Goal: Contribute content: Add original content to the website for others to see

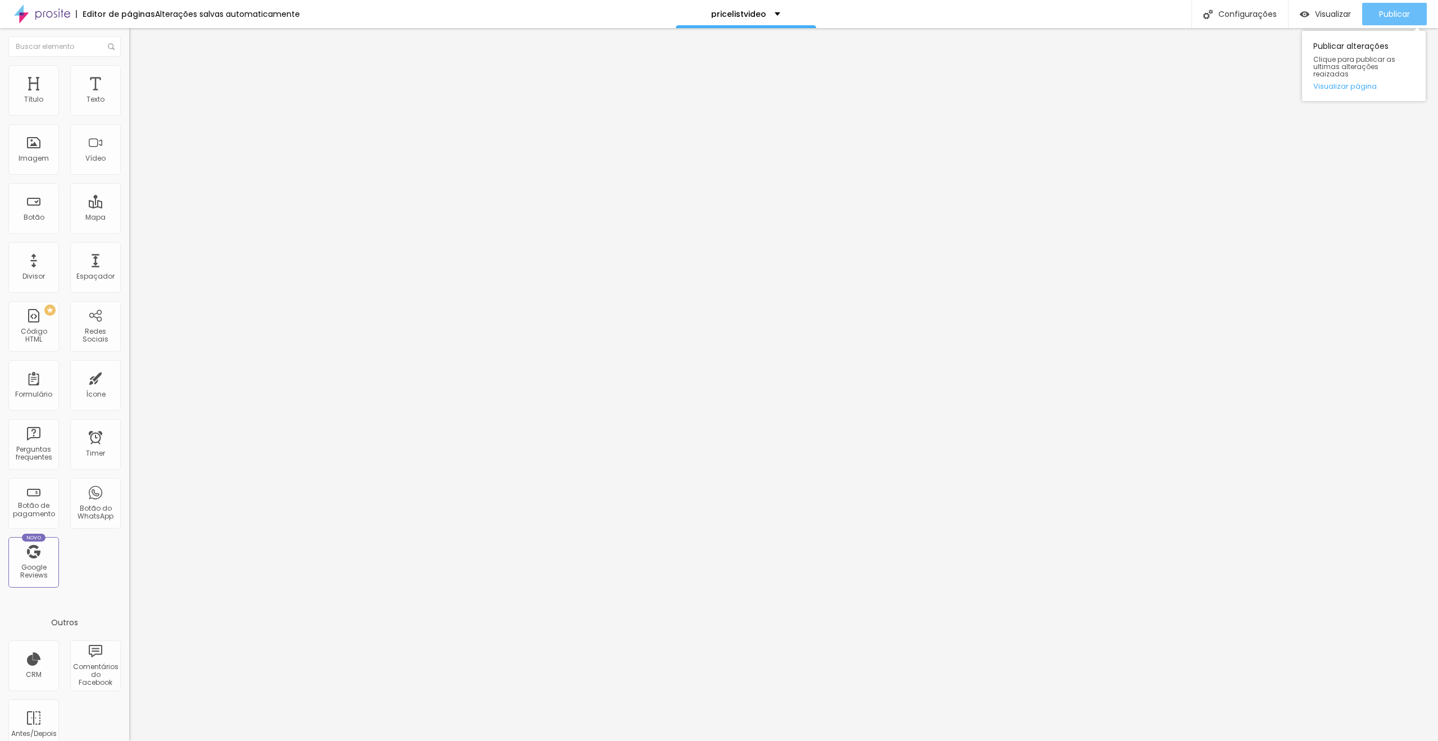
click at [1392, 14] on span "Publicar" at bounding box center [1394, 14] width 31 height 9
click at [1398, 17] on span "Publicar" at bounding box center [1394, 14] width 31 height 9
click at [129, 106] on input "https://vimeo.com/932515398" at bounding box center [196, 99] width 135 height 11
click at [129, 106] on input "https://vimeo.com/388745430" at bounding box center [196, 99] width 135 height 11
paste input "932515398"
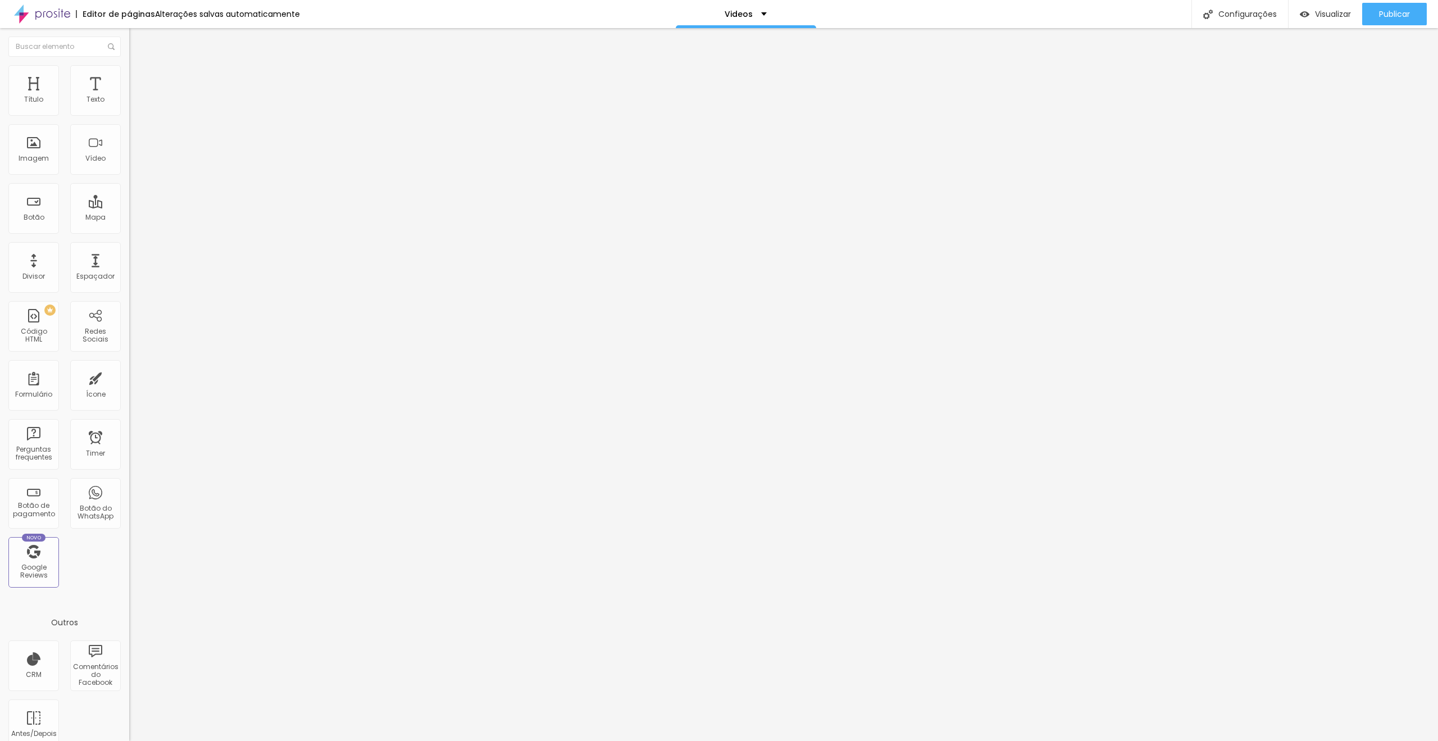
type input "https://vimeo.com/932515398"
click at [129, 106] on input "https://vimeo.com/932515398" at bounding box center [196, 99] width 135 height 11
paste input "1048313166"
type input "https://vimeo.com/1048313166"
click at [129, 106] on input "https://vimeo.com/671752481" at bounding box center [196, 99] width 135 height 11
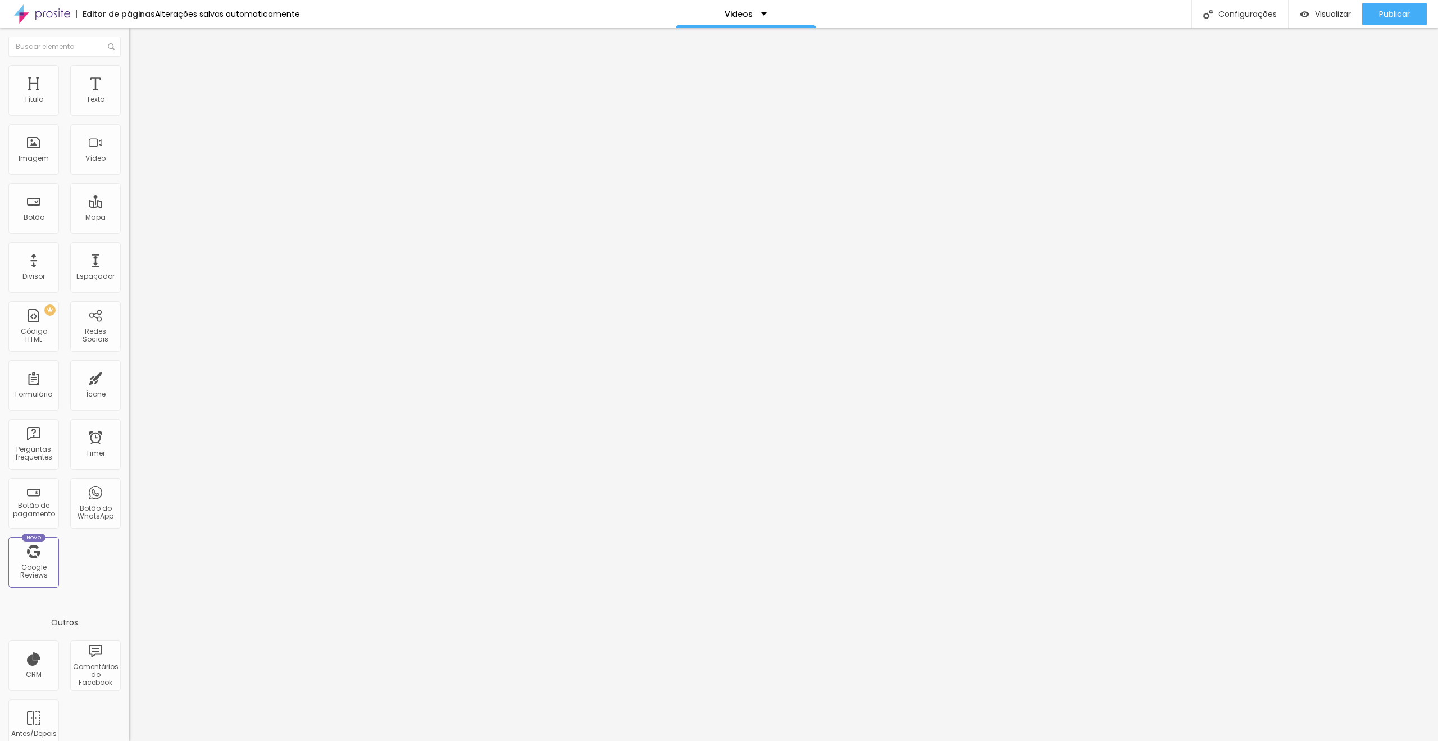
paste input "1026579857/dfe0c04bc4?share=copy"
type input "https://vimeo.com/1026579857/dfe0c04bc4?share=copy"
click at [129, 106] on input "https://vimeo.com/1026579857/dfe0c04bc4?share=copy" at bounding box center [196, 99] width 135 height 11
type input "https://vimeo.com/1026579857"
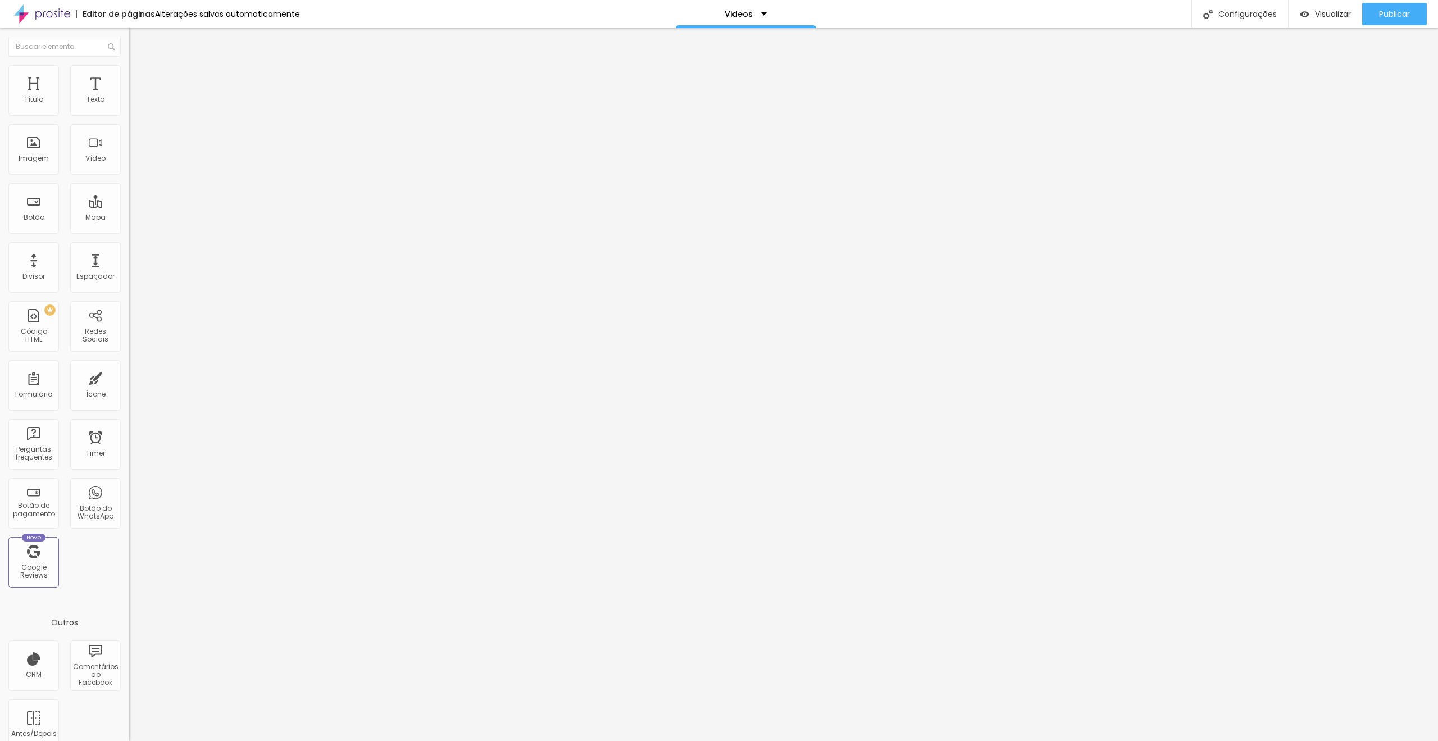
click at [129, 106] on input "https://vimeo.com/1026579857" at bounding box center [196, 99] width 135 height 11
paste input "https://vimeo.com/1026579857/dfe0c04bc4"
type input "https://vimeo.com/1026579857"
click at [129, 314] on div "Editar Vídeo Conteúdo Estilo Avançado URL do vídeo https://vimeo.com/1026579857…" at bounding box center [193, 384] width 129 height 713
click at [129, 106] on input "text" at bounding box center [196, 99] width 135 height 11
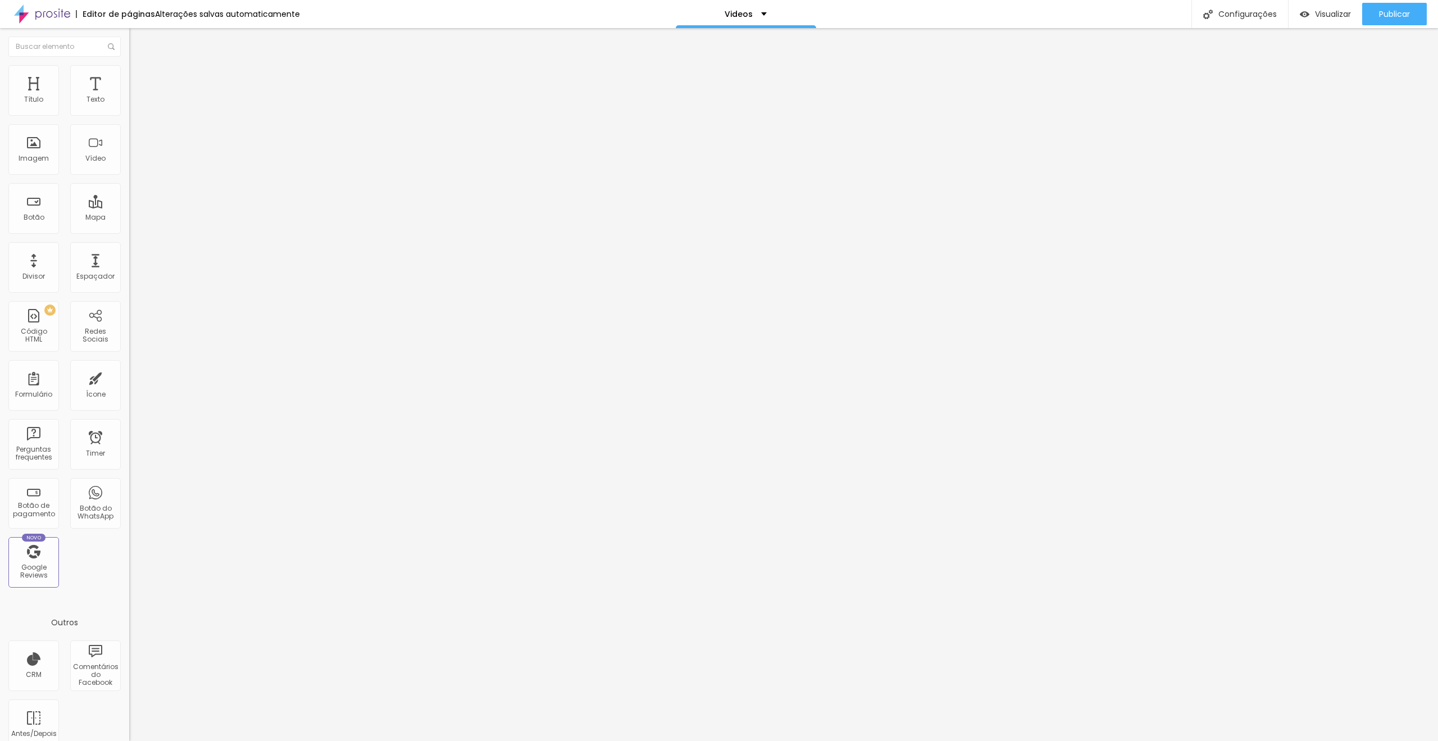
paste input "https://vimeo.com/1026579857/dfe0c04bc4"
type input "https://vimeo.com/1026579857/dfe0c04bc4"
click at [129, 106] on input "https://vimeo.com/887224421" at bounding box center [196, 99] width 135 height 11
paste input "https://vimeo.com/1026579857/dfe0c04bc4"
paste input "87093470?share=copy"
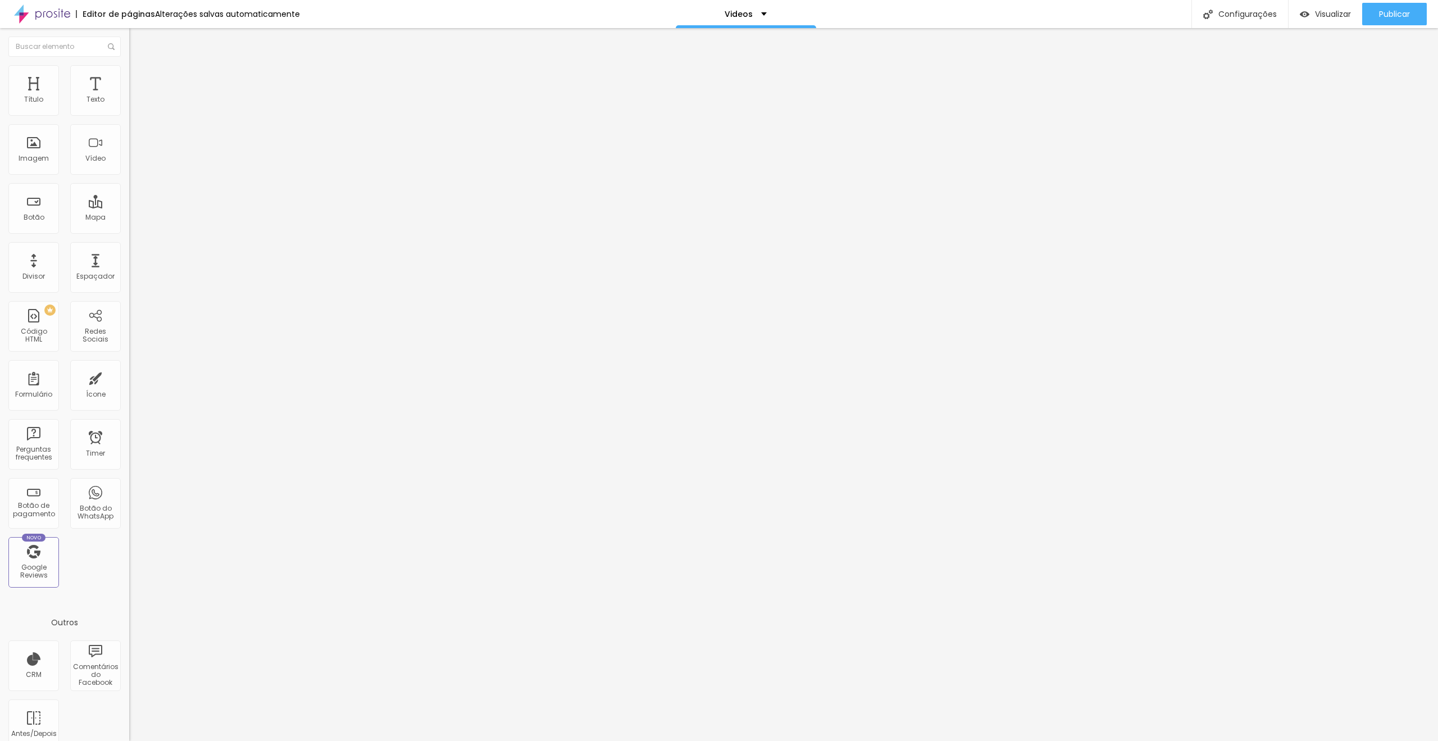
type input "https://vimeo.com/1087093470?share=copy"
click at [129, 106] on input "https://vimeo.com/851580475?share=copy" at bounding box center [196, 99] width 135 height 11
paste input "https://vimeo.com/1107068821?share=copy"
type input "https://vimeo.com/1107068821?share=copy"
click at [129, 106] on input "https://vimeo.com/225362402" at bounding box center [196, 99] width 135 height 11
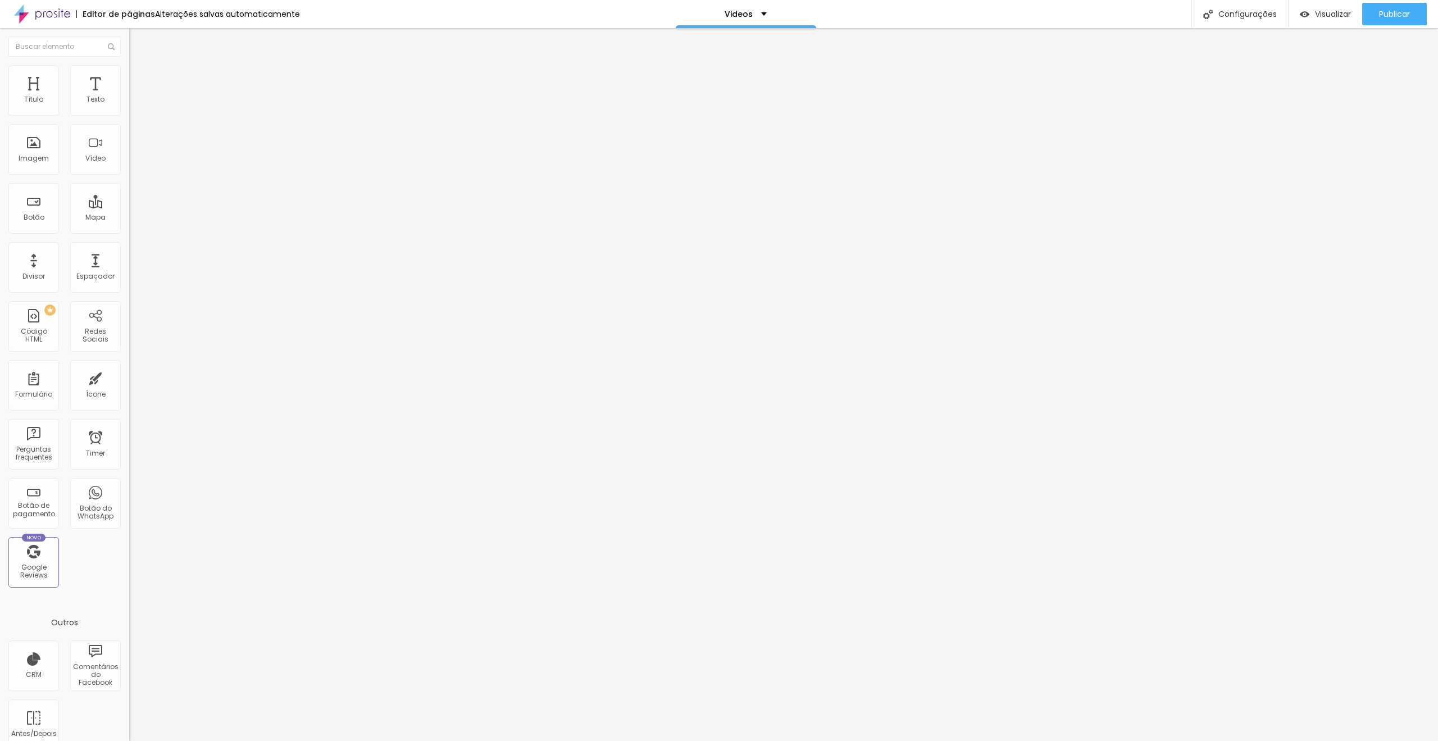
paste input "1081991319/f1ace227e5?share=copy"
click at [129, 348] on div "Editar Vídeo Conteúdo Estilo Avançado URL do vídeo https://vimeo.com/1081991319…" at bounding box center [193, 384] width 129 height 713
click at [129, 106] on input "https://vimeo.com/1081991319" at bounding box center [196, 99] width 135 height 11
paste input "/f1ace227e5?share=copy"
type input "https://vimeo.com/1081991319/f1ace227e5?share=copy"
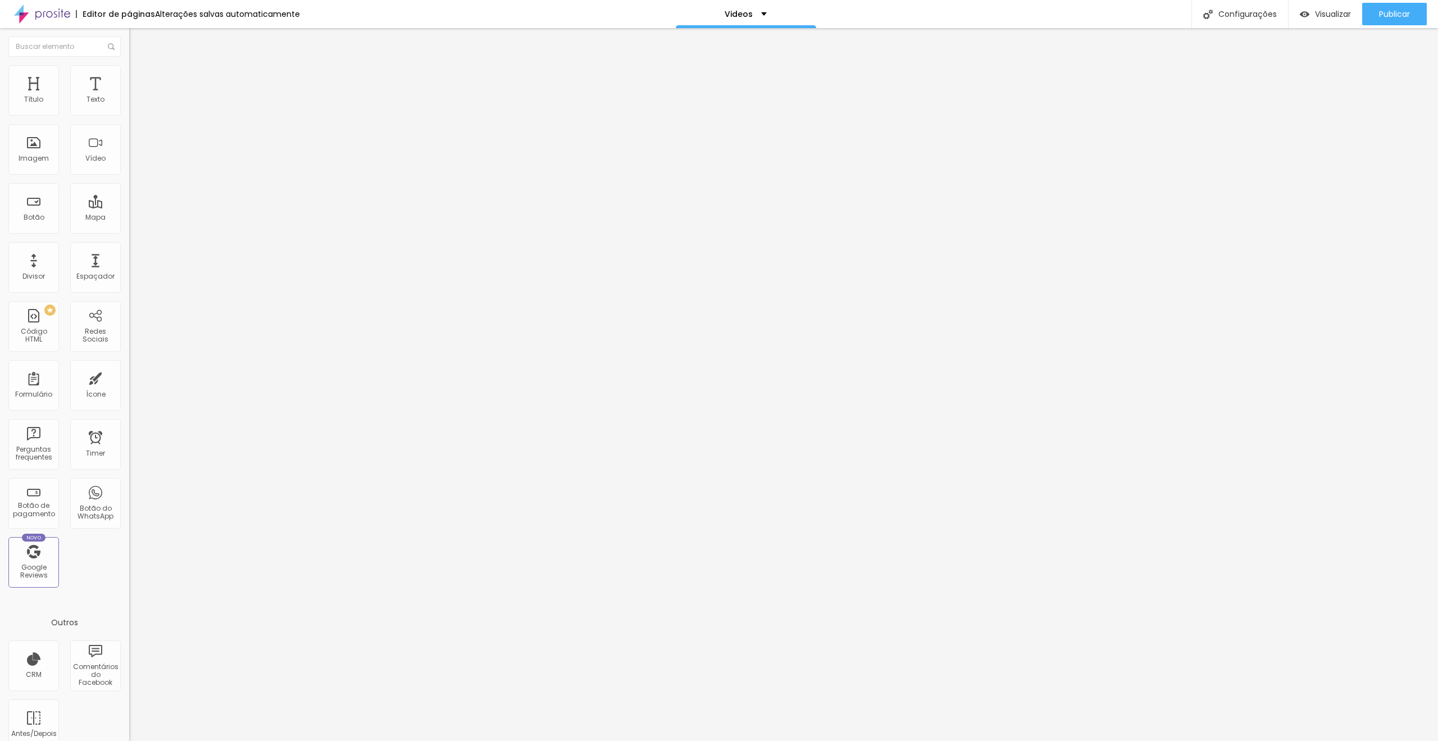
click at [129, 106] on input "https://vimeo.com/1081991319/f1ace227e5?share=copy" at bounding box center [196, 99] width 135 height 11
paste input "102624171/4a74ed4a0a"
type input "https://vimeo.com/1102624171/4a74ed4a0a?share=copy"
click at [129, 106] on input "https://vimeo.com/1102624171/4a74ed4a0a?share=copy" at bounding box center [196, 99] width 135 height 11
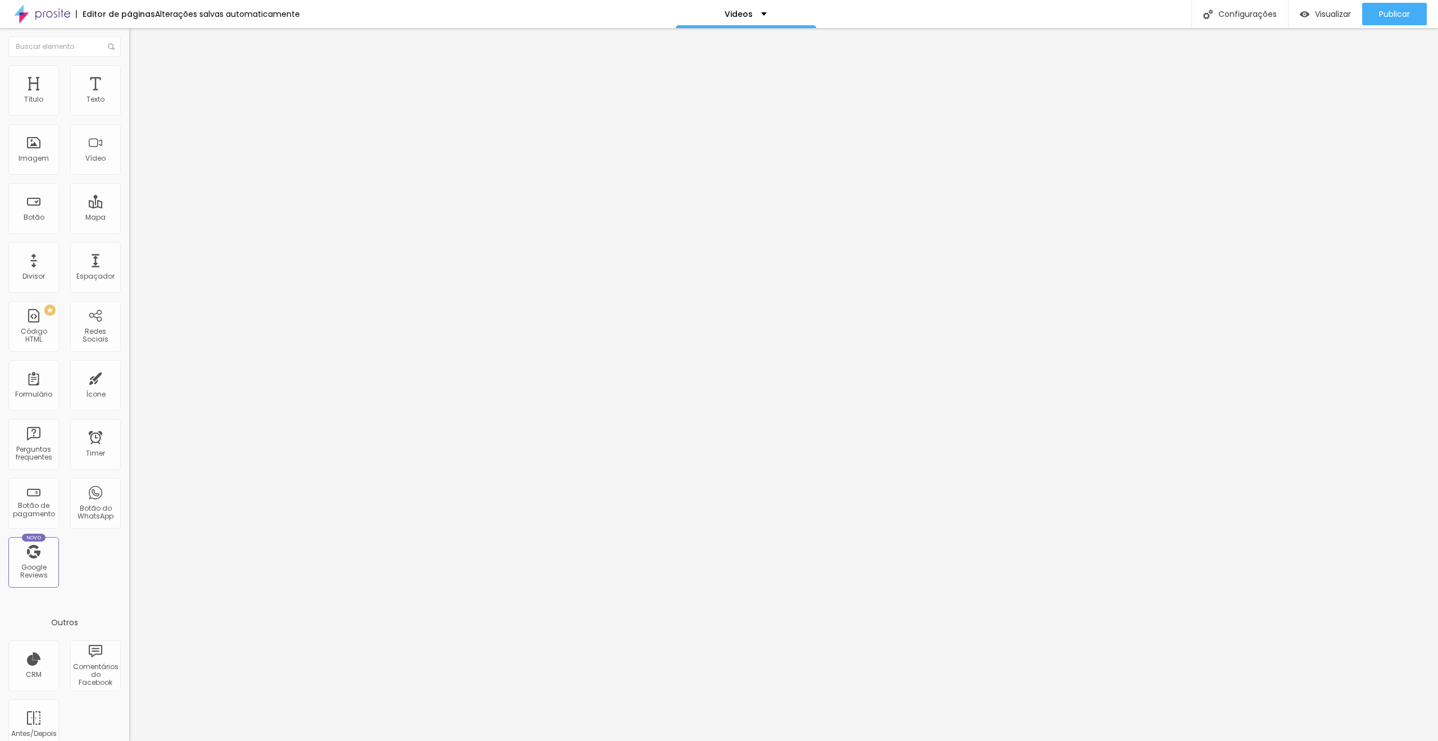
click at [129, 311] on div "Editar Vídeo Conteúdo Estilo Avançado URL do vídeo https://vimeo.com/1102624171…" at bounding box center [193, 384] width 129 height 713
click at [129, 106] on input "https://vimeo.com/1102624171/" at bounding box center [196, 99] width 135 height 11
paste input "/4a74ed4a0a"
type input "https://vimeo.com/1102624171/4a74ed4a0a"
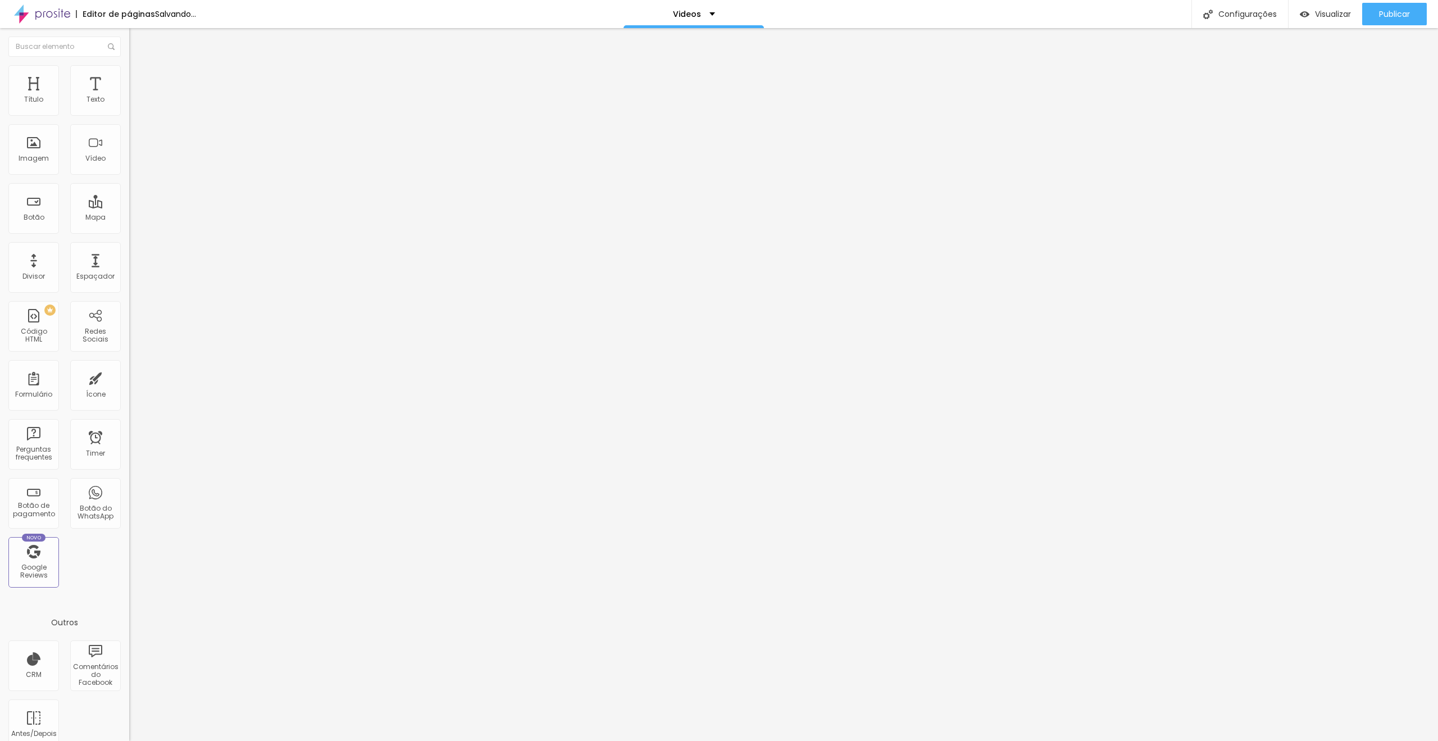
click at [129, 106] on input "text" at bounding box center [196, 99] width 135 height 11
paste input "https://vimeo.com/887224421?share=copy"
type input "https://vimeo.com/887224421?share=copy"
click at [1398, 7] on div "Publicar" at bounding box center [1394, 14] width 31 height 22
